Goal: Navigation & Orientation: Find specific page/section

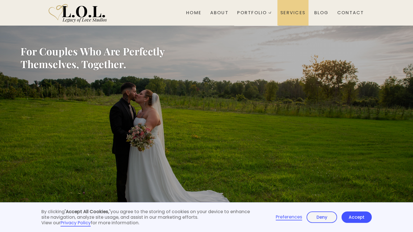
click at [292, 12] on div "Services" at bounding box center [293, 13] width 25 height 6
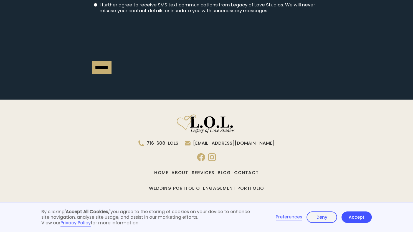
scroll to position [1152, 0]
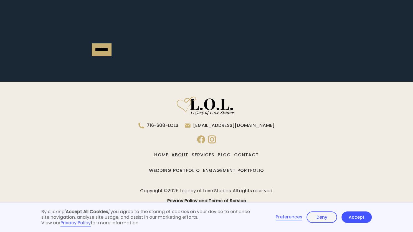
click at [180, 154] on link "About" at bounding box center [180, 154] width 17 height 9
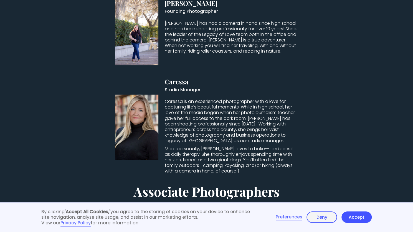
scroll to position [38, 0]
